Goal: Find specific page/section: Find specific page/section

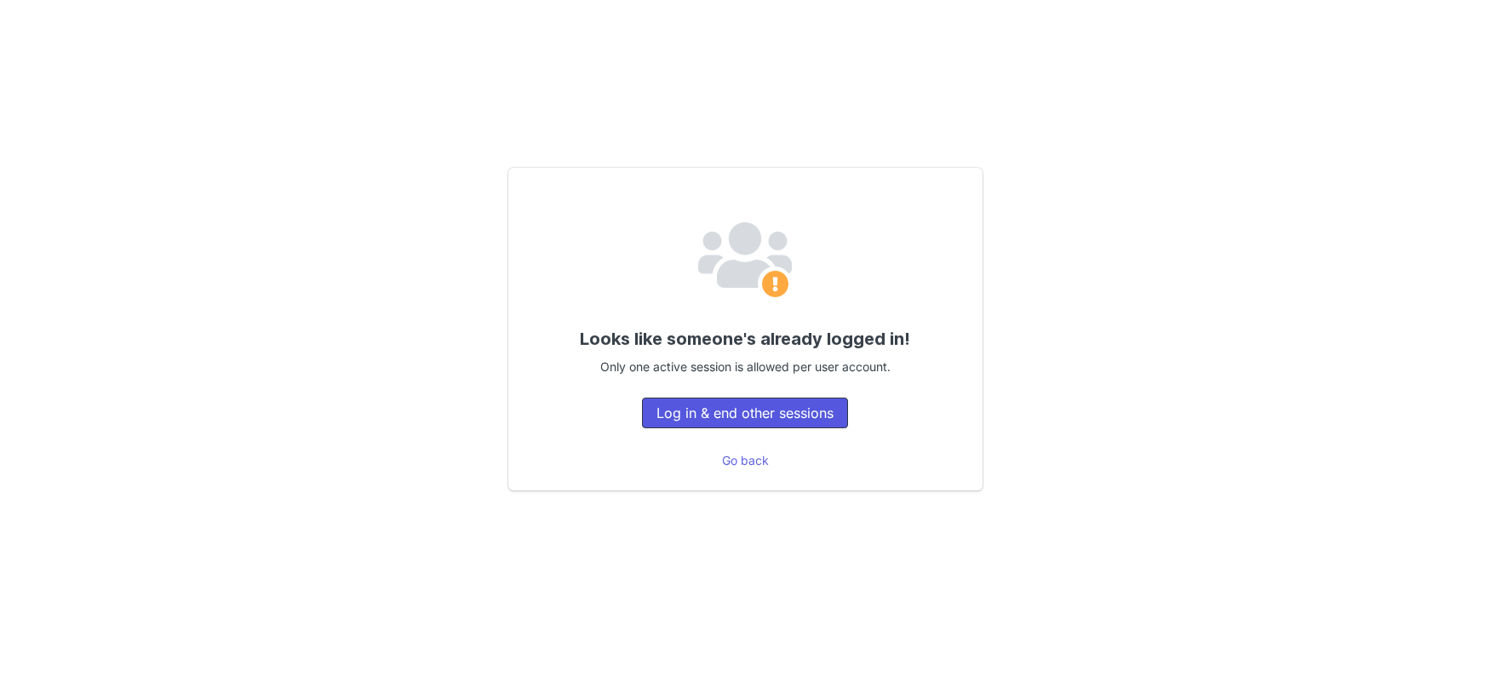
click at [823, 408] on button "Log in & end other sessions" at bounding box center [745, 413] width 206 height 31
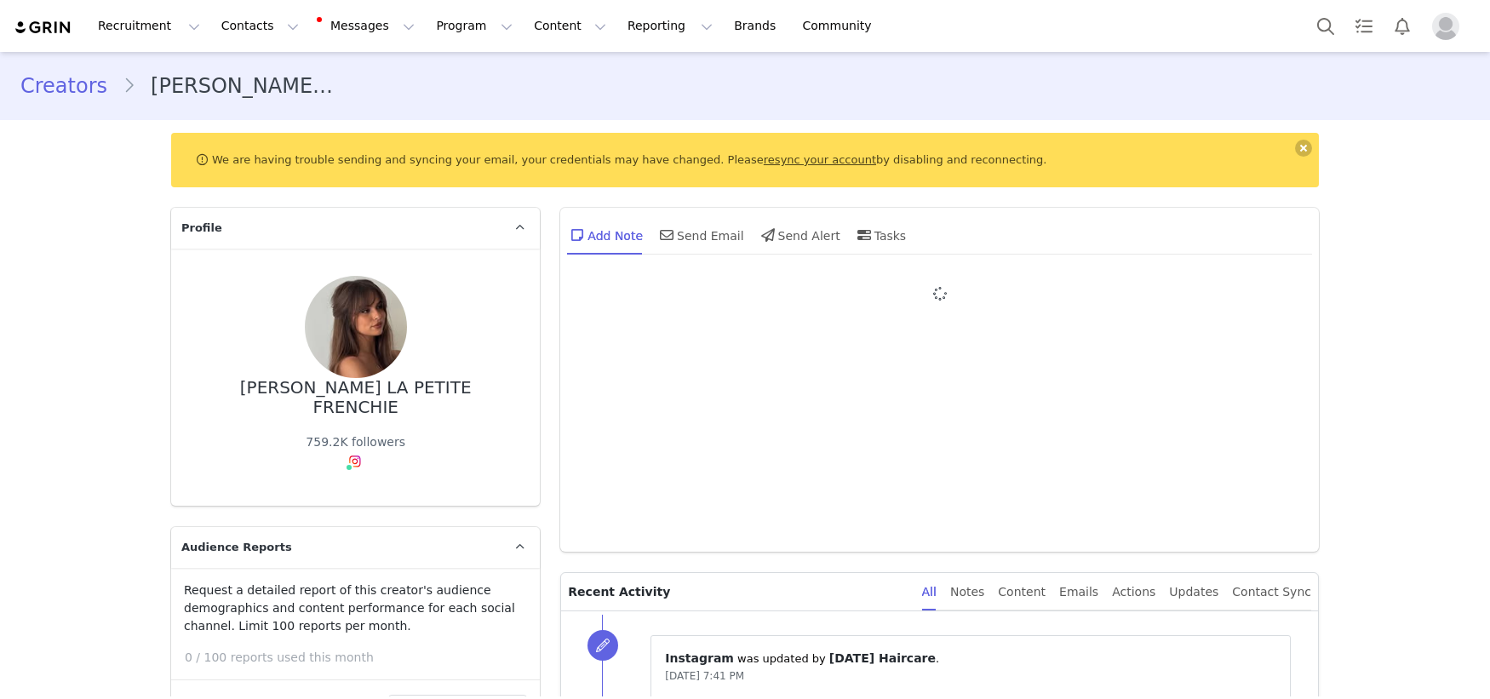
type input "+1 ([GEOGRAPHIC_DATA])"
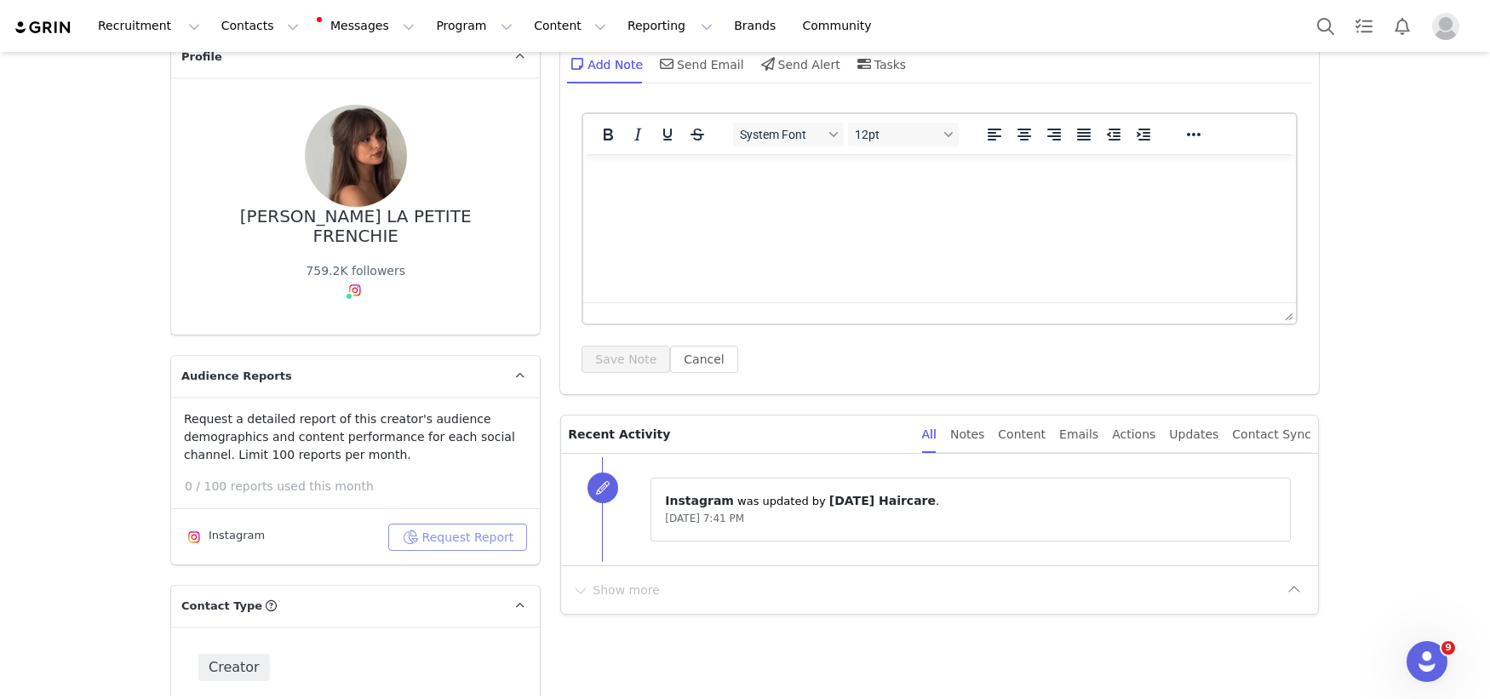
click at [482, 524] on button "Request Report" at bounding box center [458, 537] width 140 height 27
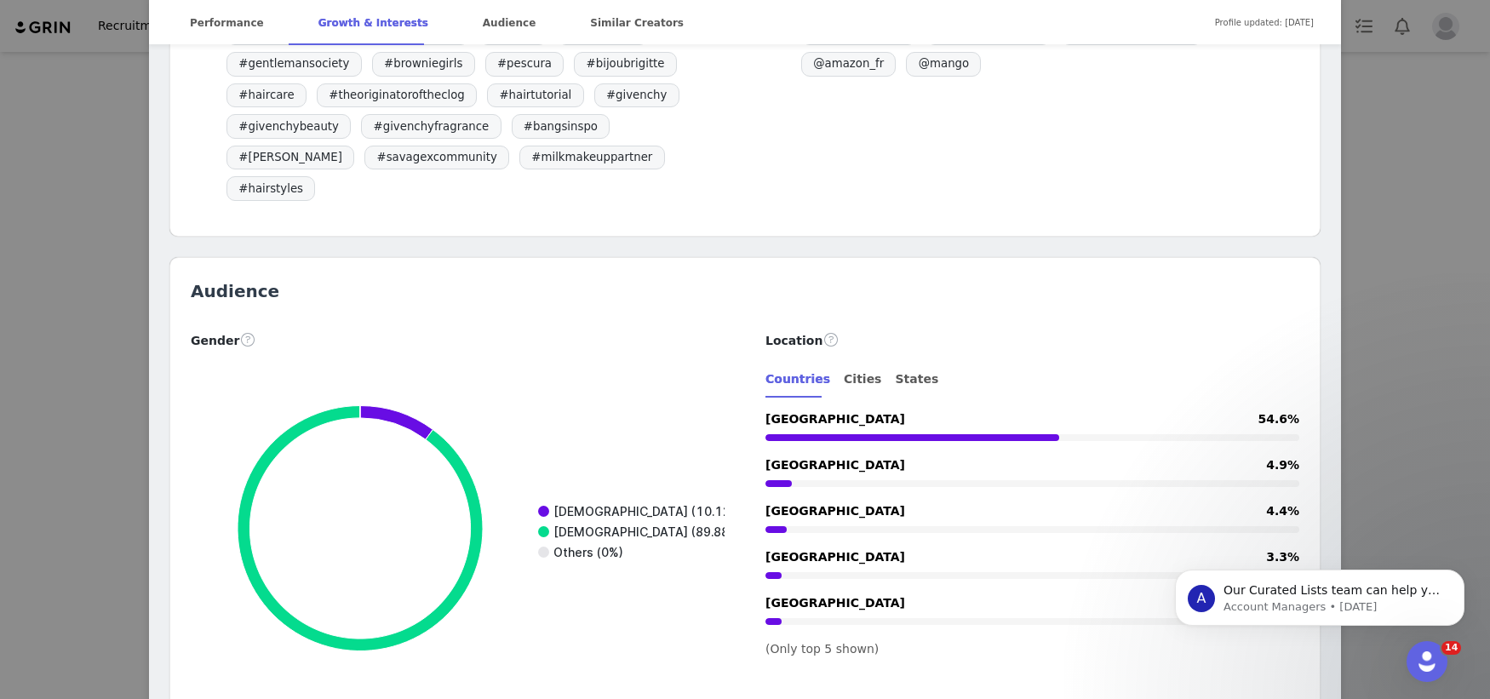
scroll to position [1857, 0]
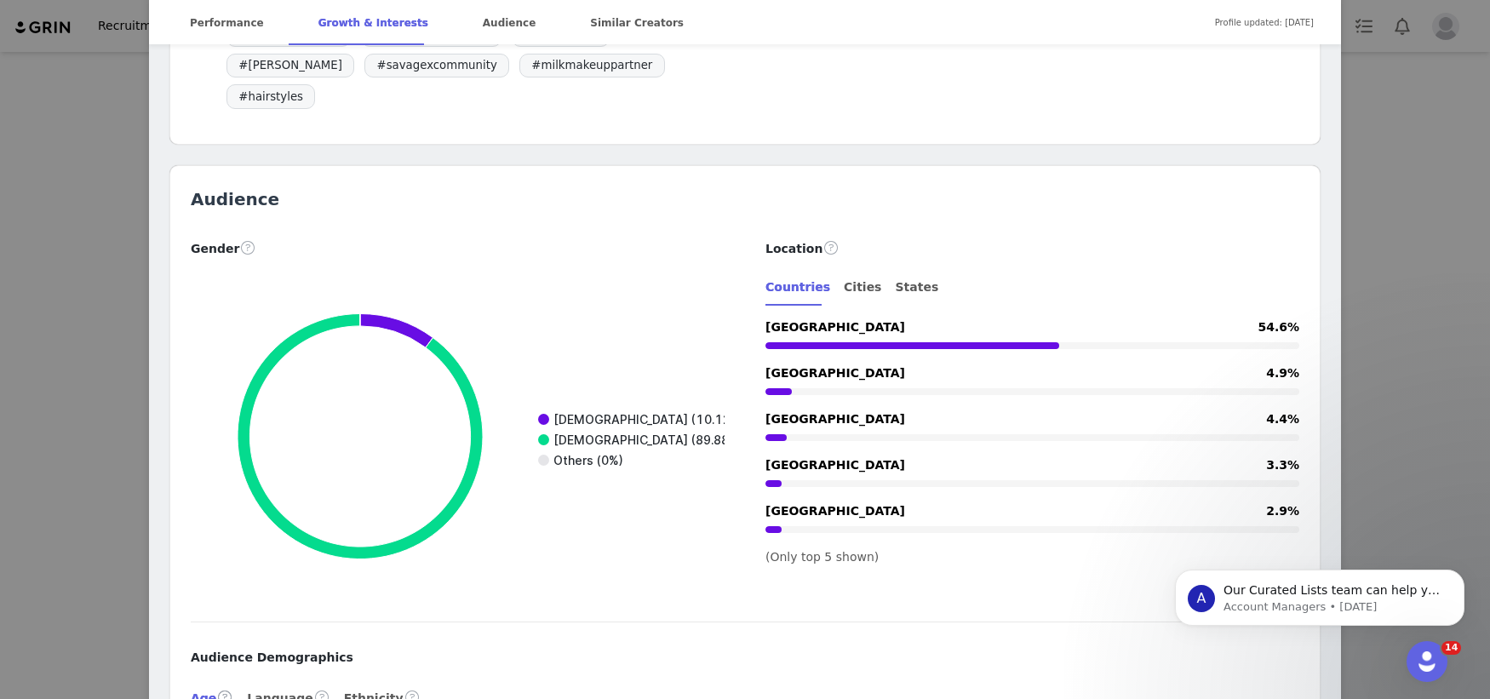
click at [1408, 177] on div "[PERSON_NAME] LA PETITE FRENCHIE @jodielapetitefrenchie [GEOGRAPHIC_DATA] [EMAI…" at bounding box center [745, 349] width 1490 height 699
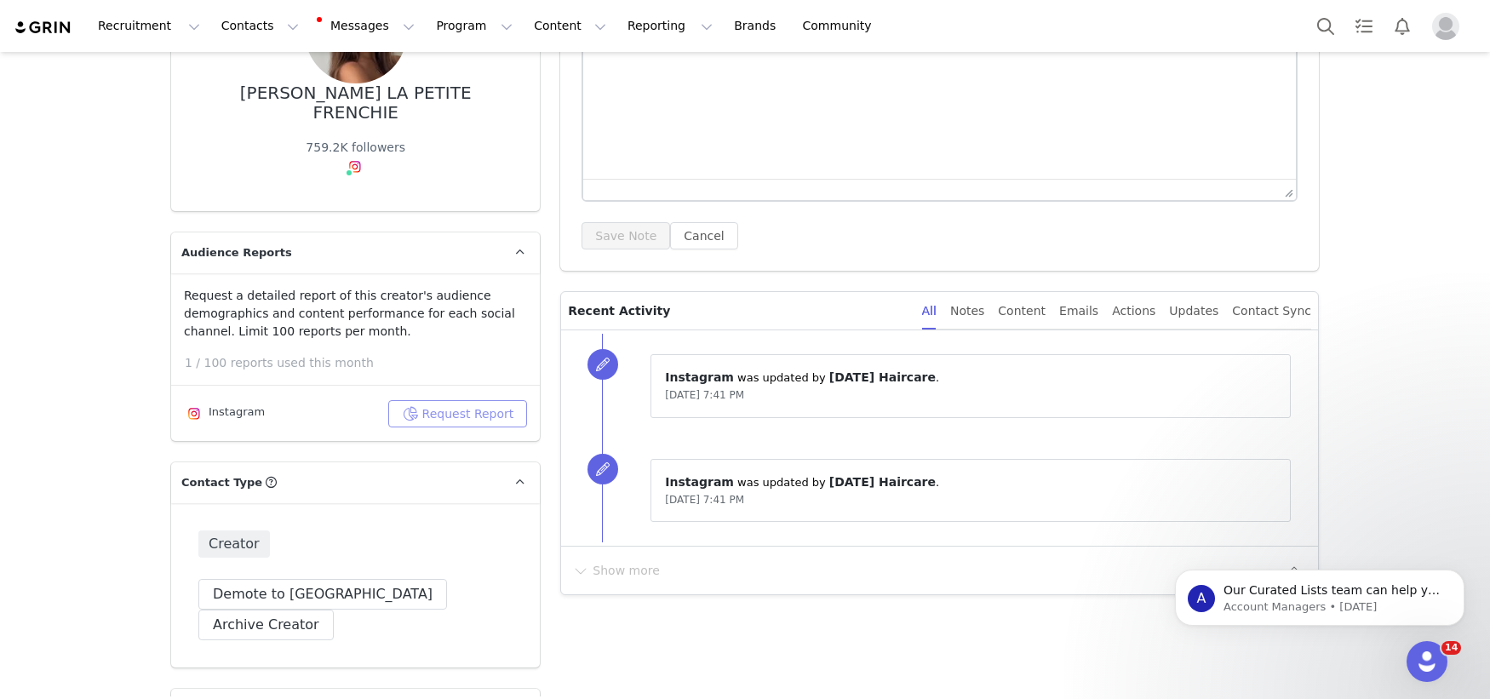
scroll to position [0, 0]
